Goal: Information Seeking & Learning: Learn about a topic

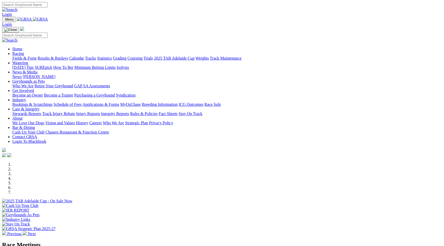
scroll to position [129, 0]
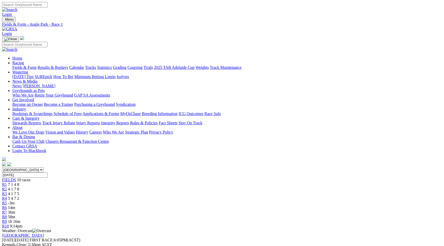
click at [260, 206] on div "R6 14m" at bounding box center [222, 208] width 440 height 5
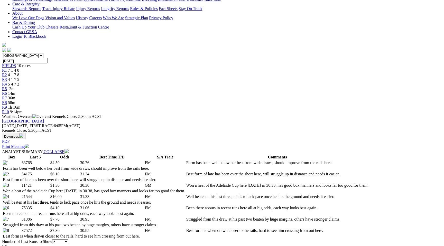
scroll to position [170, 0]
